Goal: Task Accomplishment & Management: Manage account settings

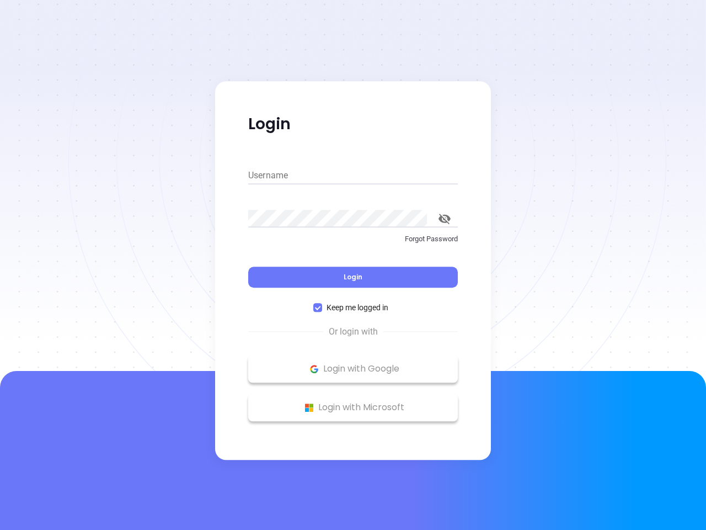
click at [353, 265] on div "Login" at bounding box center [353, 270] width 210 height 34
click at [353, 175] on input "Username" at bounding box center [353, 176] width 210 height 18
click at [445, 219] on icon "toggle password visibility" at bounding box center [445, 219] width 12 height 10
click at [353, 277] on span "Login" at bounding box center [353, 276] width 19 height 9
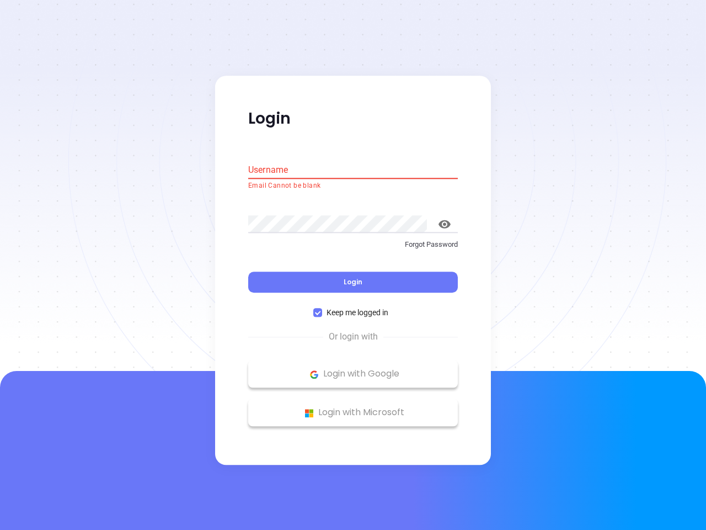
click at [353, 307] on span "Keep me logged in" at bounding box center [357, 313] width 71 height 12
click at [322, 308] on input "Keep me logged in" at bounding box center [317, 312] width 9 height 9
checkbox input "false"
click at [353, 369] on p "Login with Google" at bounding box center [353, 374] width 199 height 17
click at [353, 407] on p "Login with Microsoft" at bounding box center [353, 412] width 199 height 17
